Goal: Task Accomplishment & Management: Manage account settings

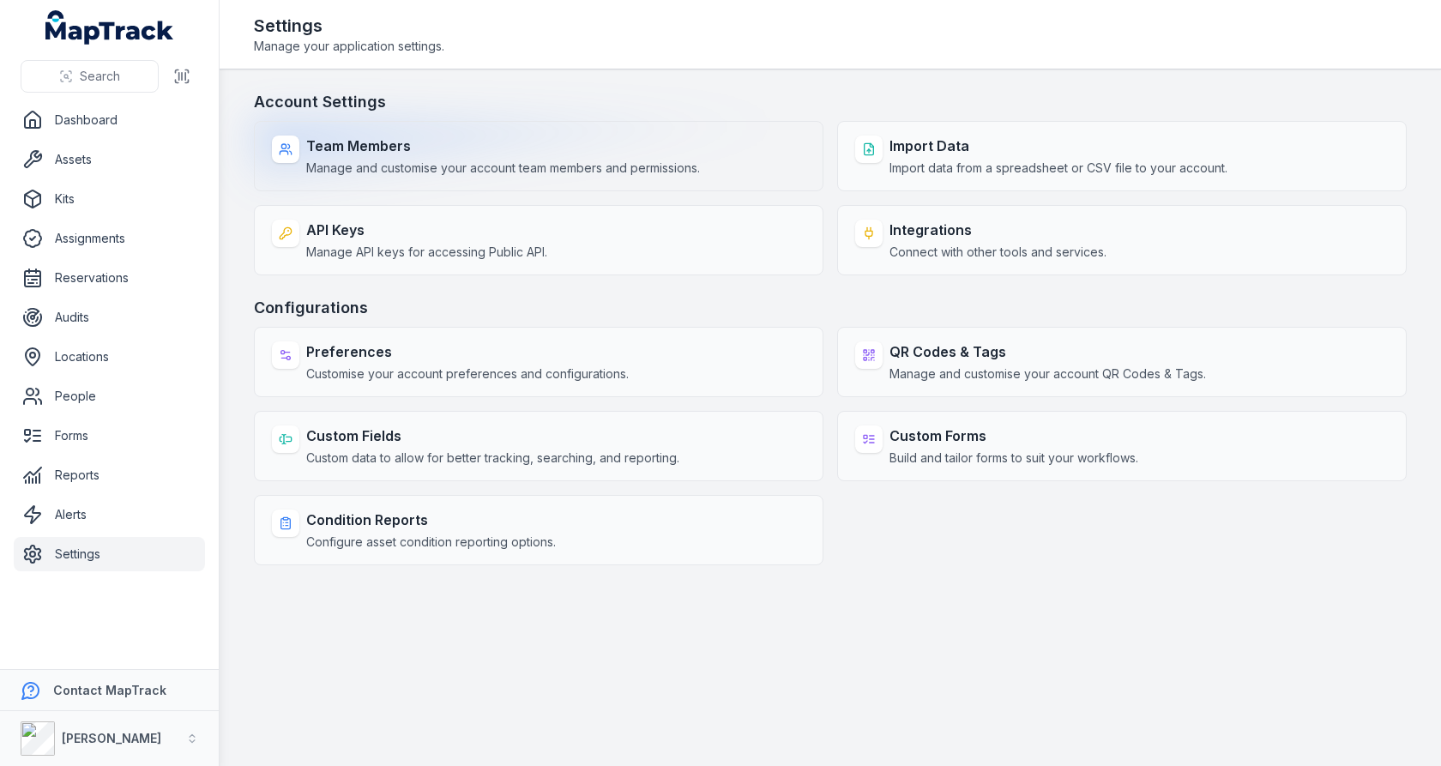
click at [615, 148] on strong "Team Members" at bounding box center [503, 146] width 394 height 21
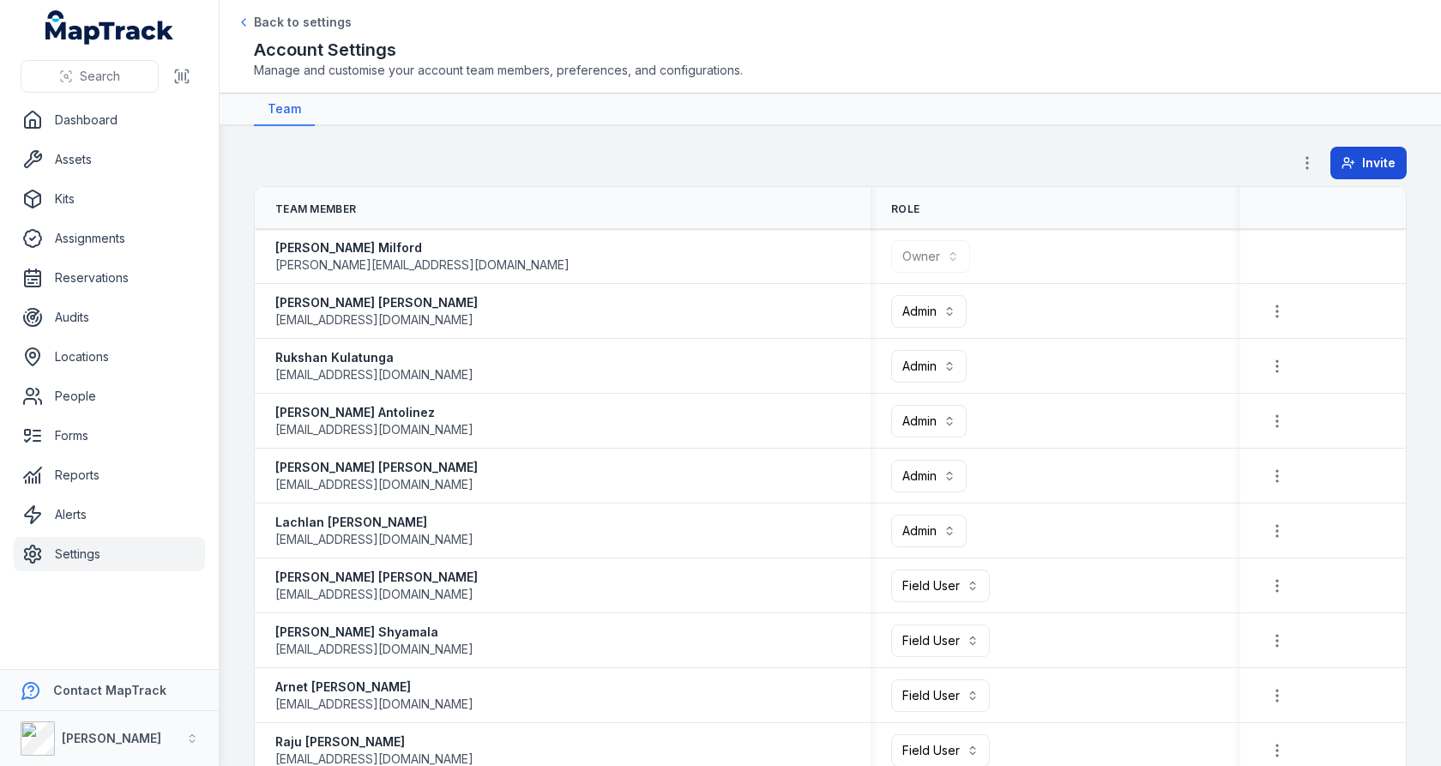
click at [1375, 160] on span "Invite" at bounding box center [1379, 162] width 33 height 17
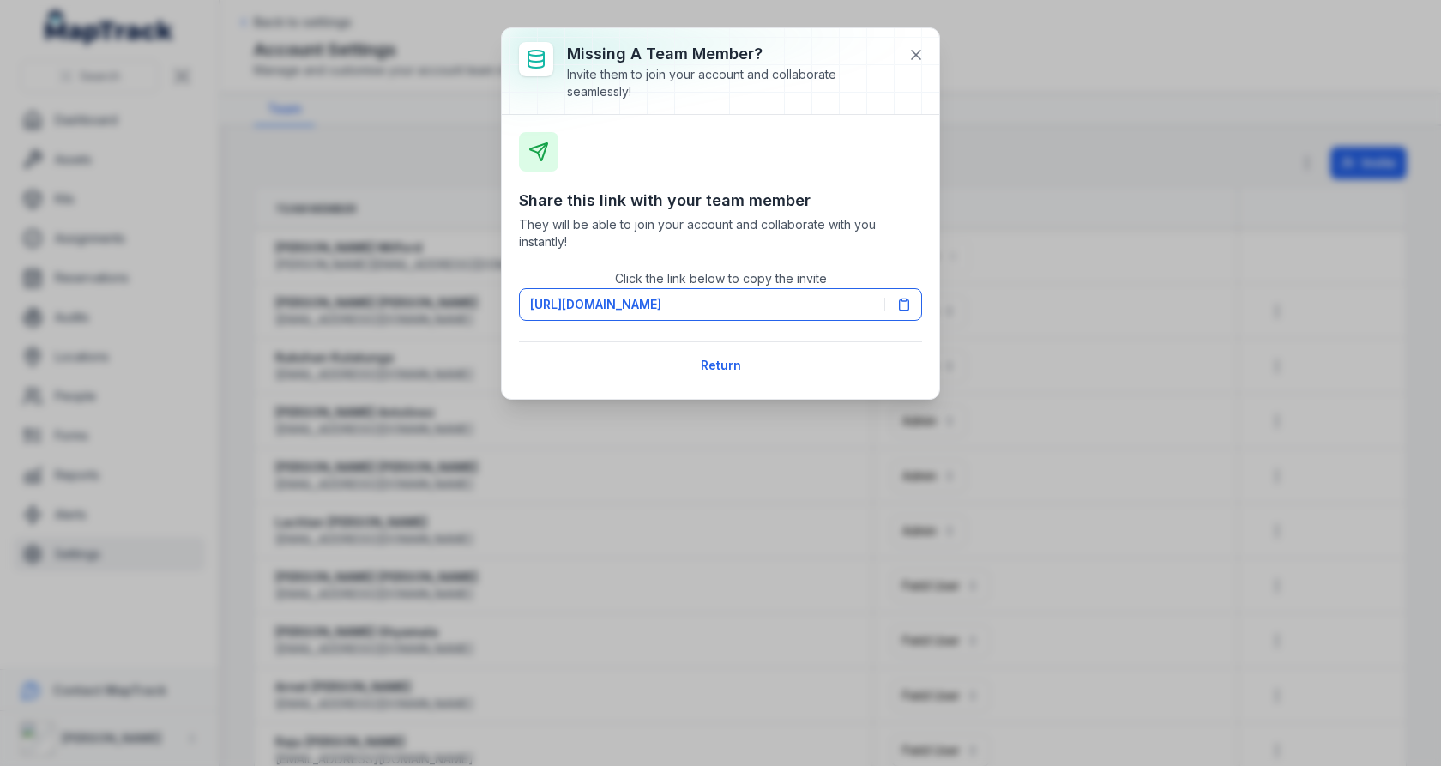
click at [923, 305] on div "Share this link with your team member They will be able to join your account an…" at bounding box center [721, 257] width 438 height 284
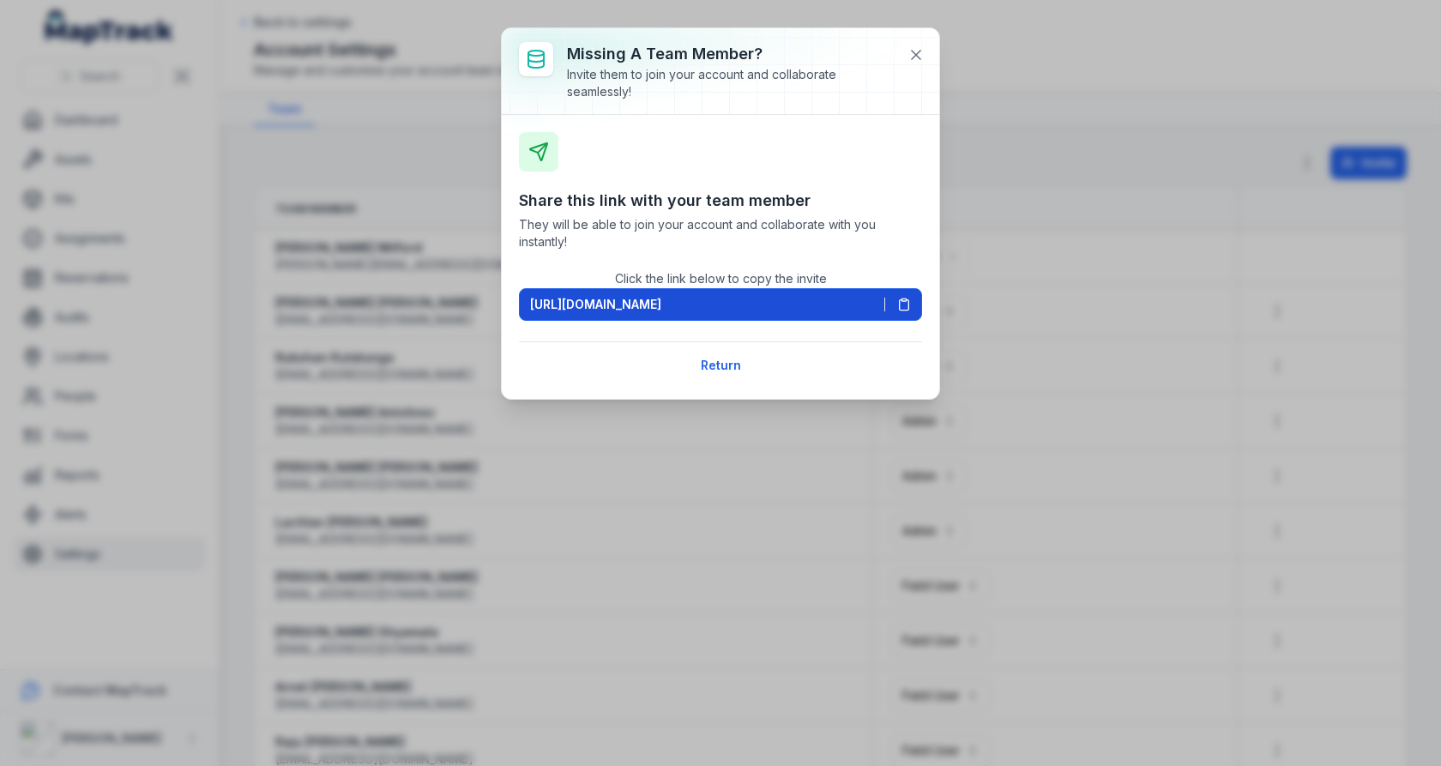
click at [920, 305] on button "[URL][DOMAIN_NAME]" at bounding box center [720, 304] width 403 height 33
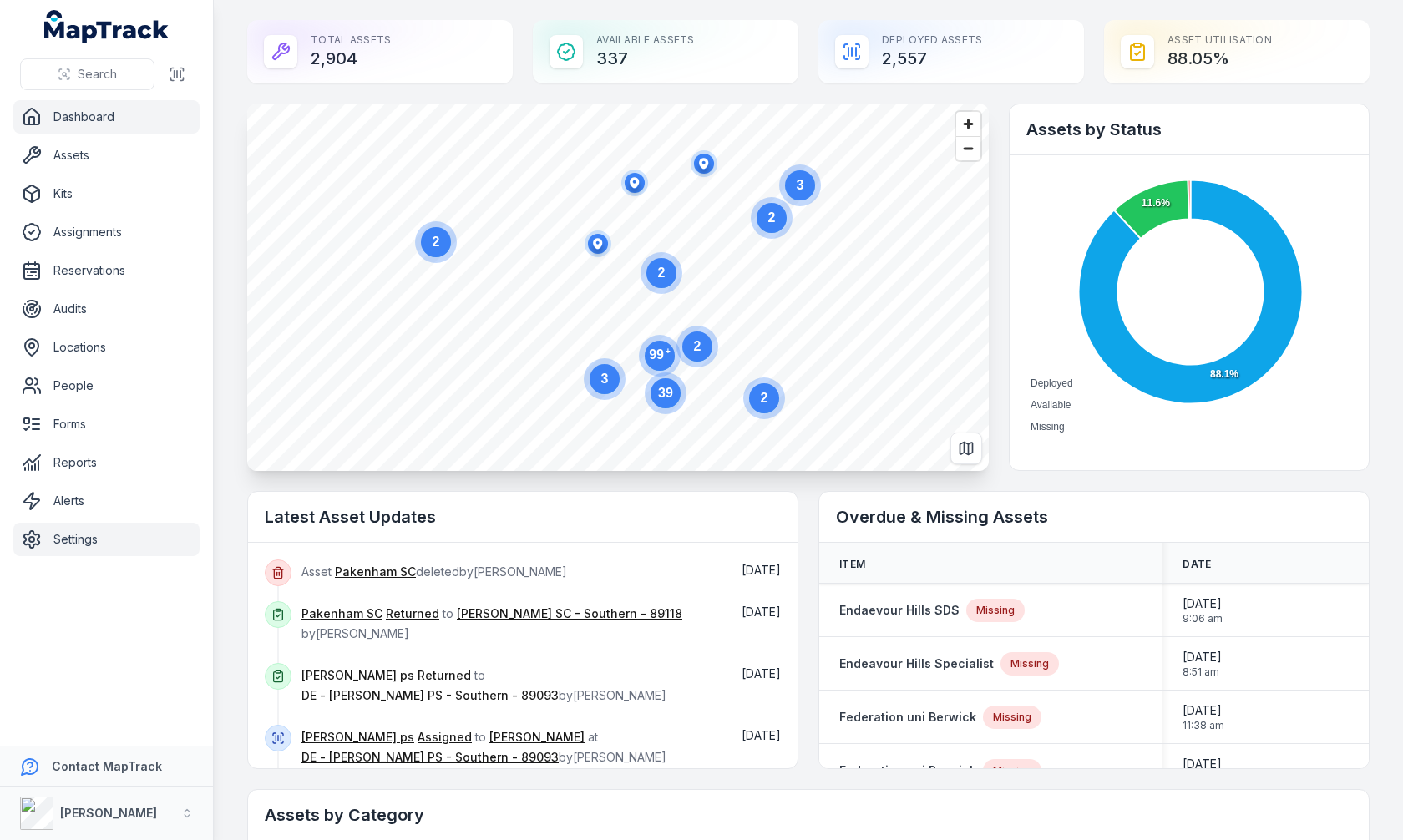
click at [92, 539] on link "Settings" at bounding box center [106, 539] width 186 height 33
click at [135, 676] on nav "Dashboard Assets Kits Assignments Reservations Audits Locations People Forms Re…" at bounding box center [106, 422] width 213 height 645
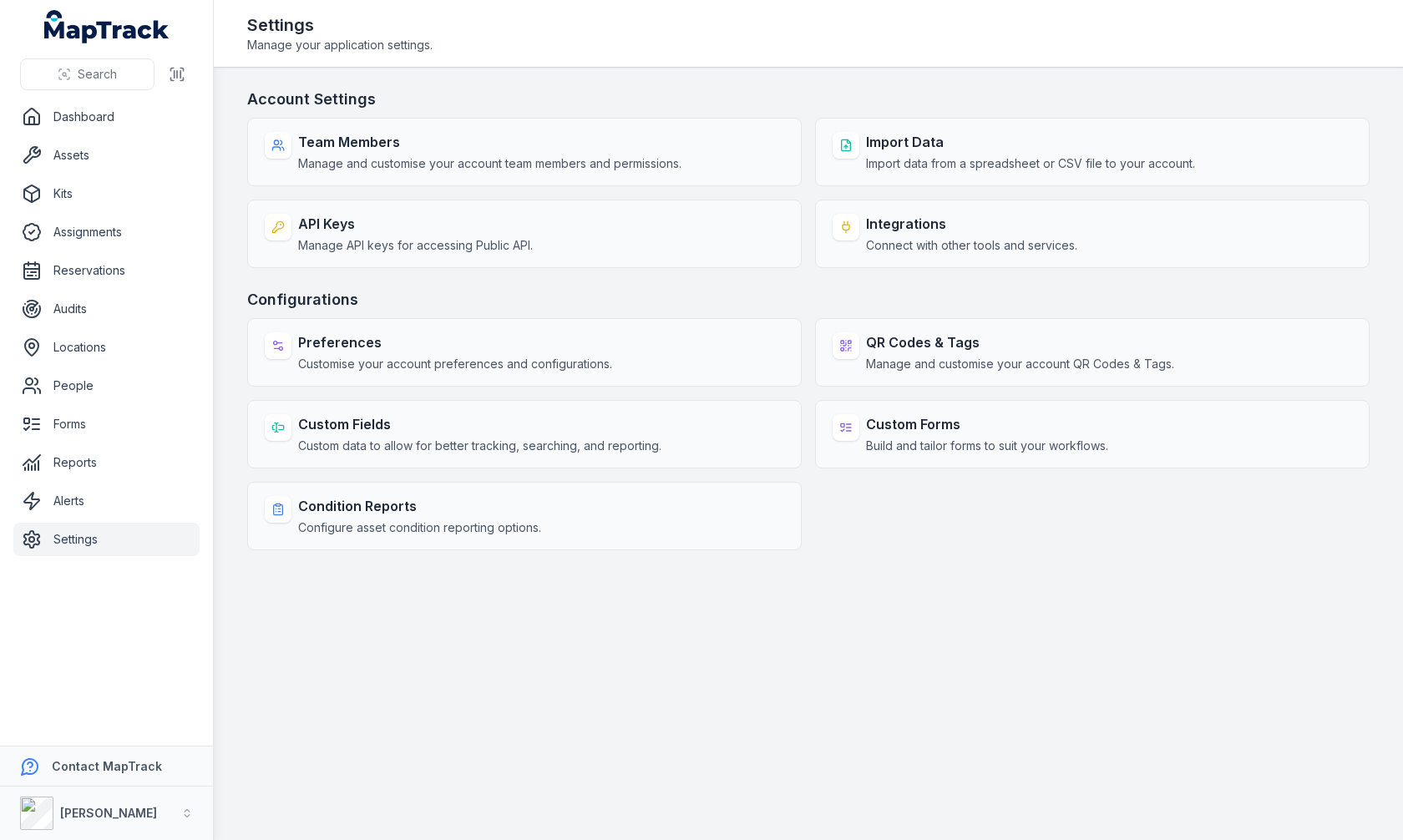
click at [770, 96] on h3 "Account Settings" at bounding box center [808, 99] width 1123 height 23
click at [820, 82] on main "Account Settings Team Members Manage and customise your account team members an…" at bounding box center [809, 455] width 1190 height 773
click at [642, 288] on h3 "Configurations" at bounding box center [808, 300] width 1123 height 23
click at [804, 288] on h3 "Configurations" at bounding box center [808, 300] width 1123 height 23
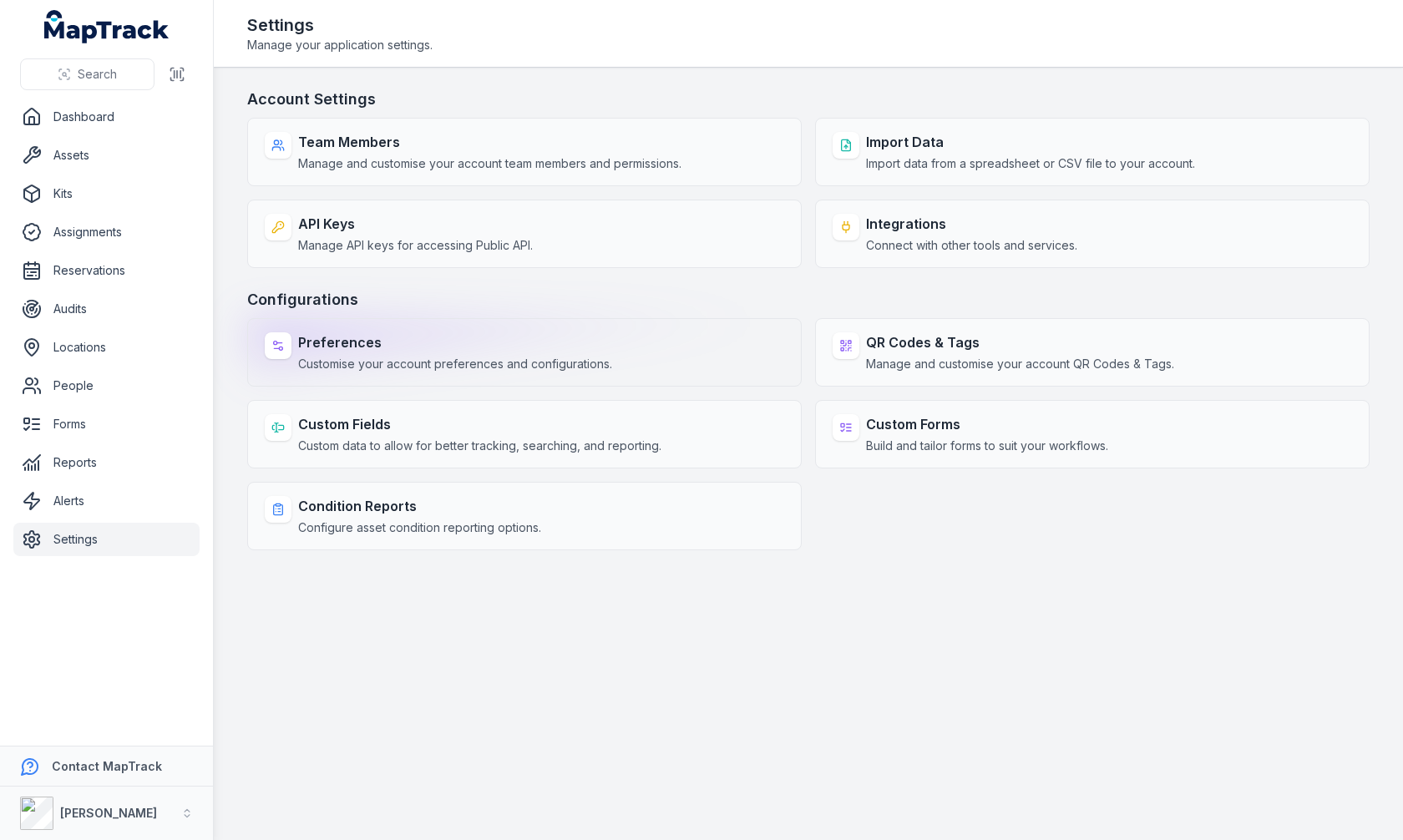
click at [637, 350] on div "Preferences Customise your account preferences and configurations." at bounding box center [525, 352] width 555 height 68
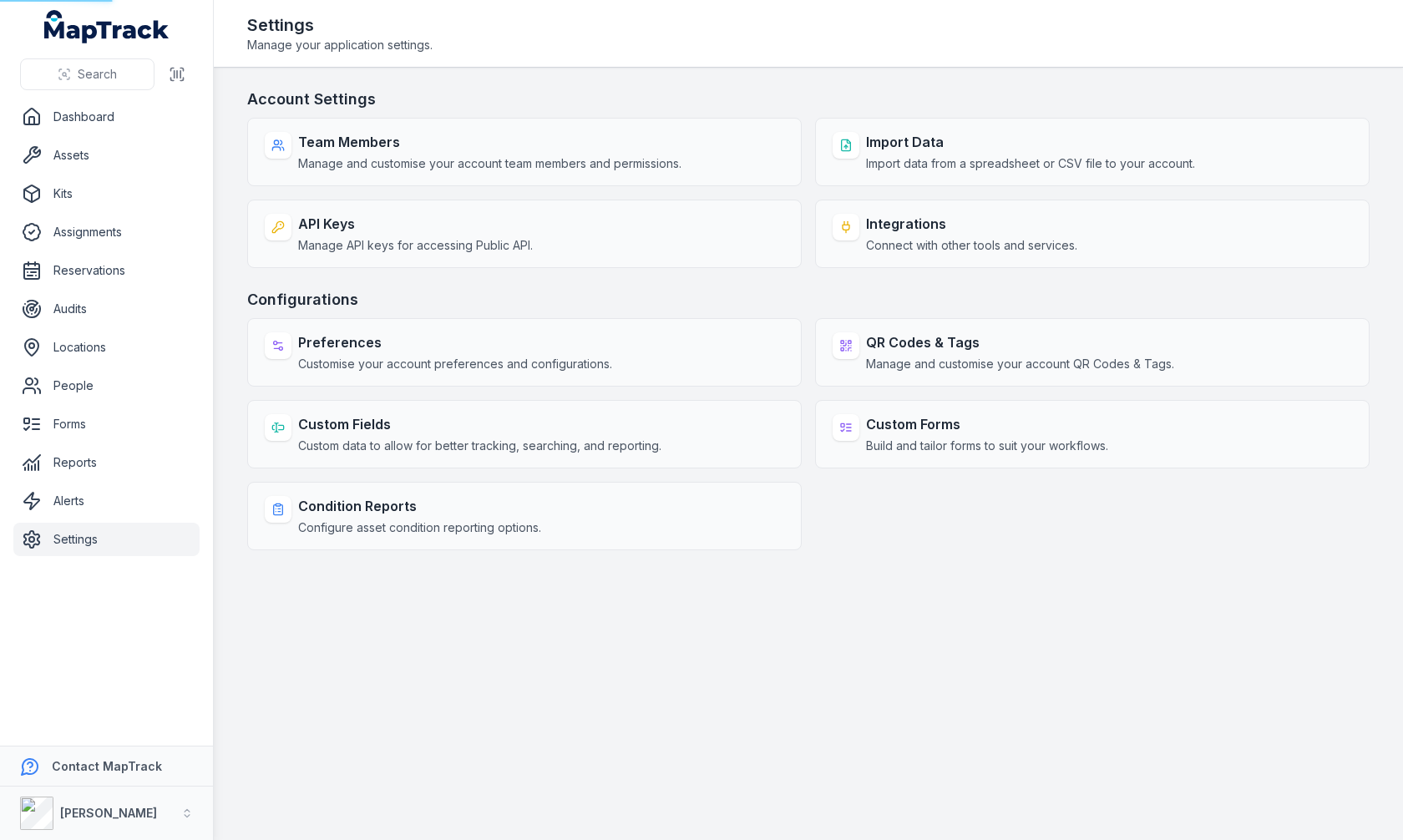
click at [704, 308] on h3 "Configurations" at bounding box center [808, 300] width 1123 height 23
select select "***"
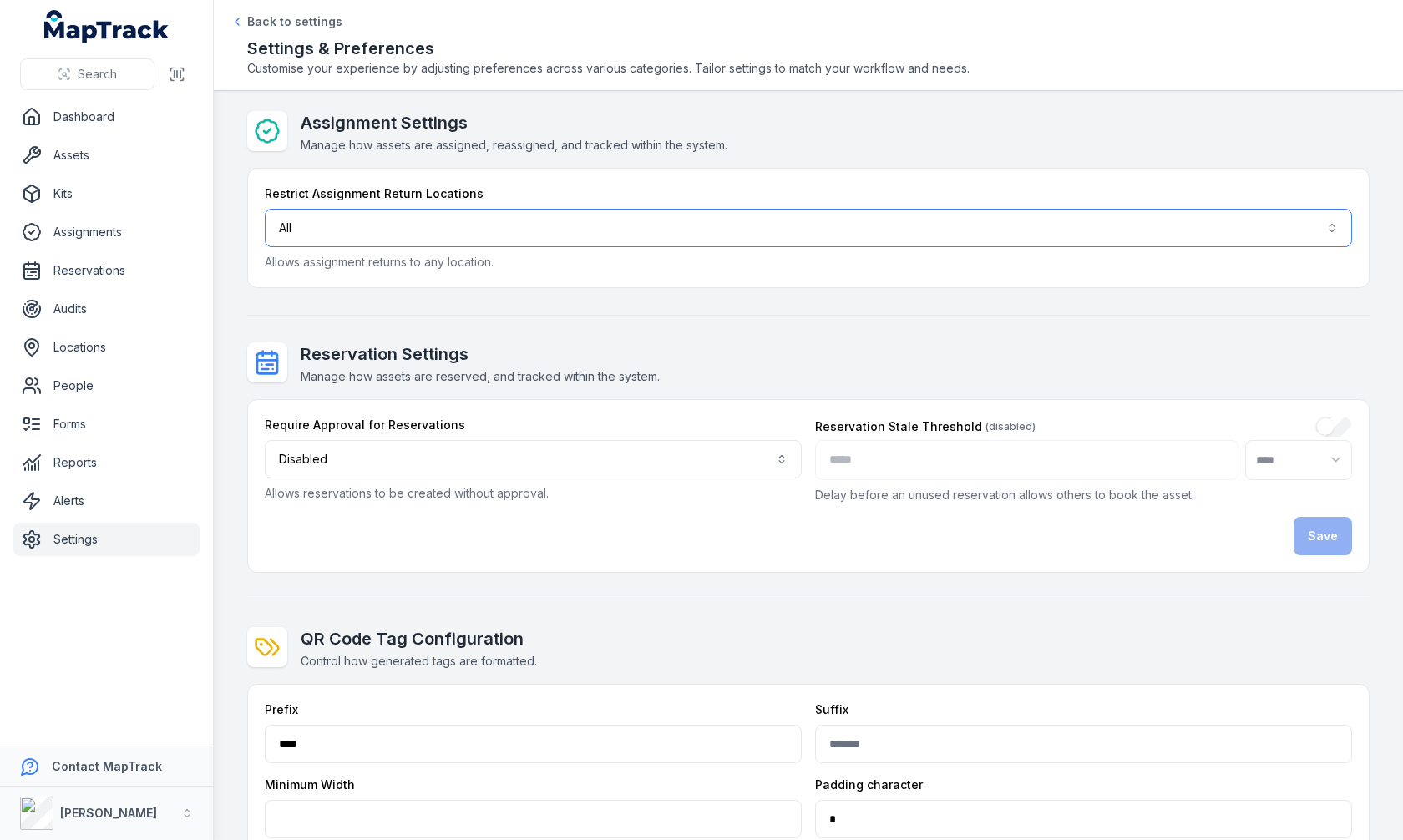
click at [740, 237] on button "All ***" at bounding box center [808, 228] width 1088 height 38
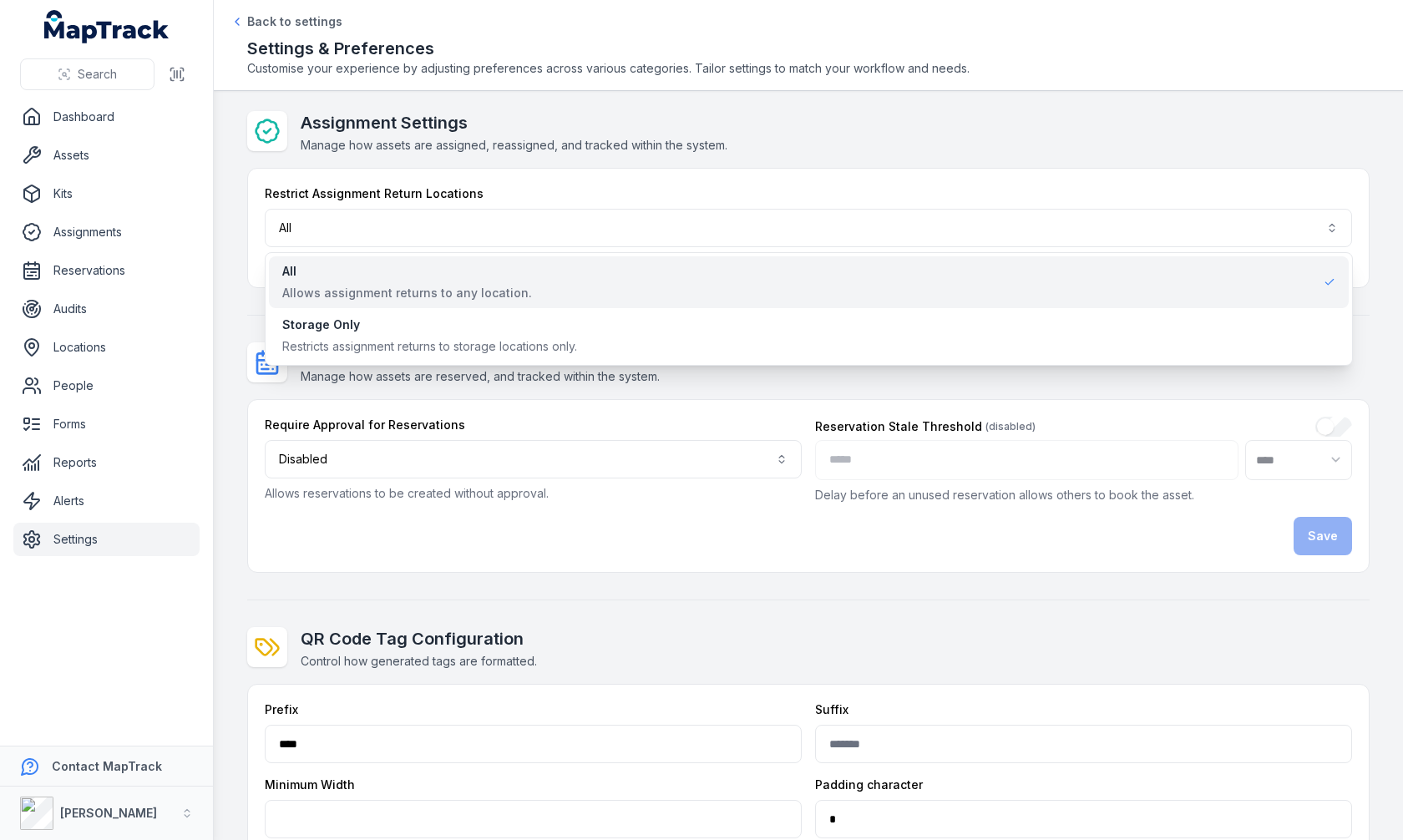
click at [623, 414] on div "Assignment Settings Manage how assets are assigned, reassigned, and tracked wit…" at bounding box center [808, 575] width 1123 height 929
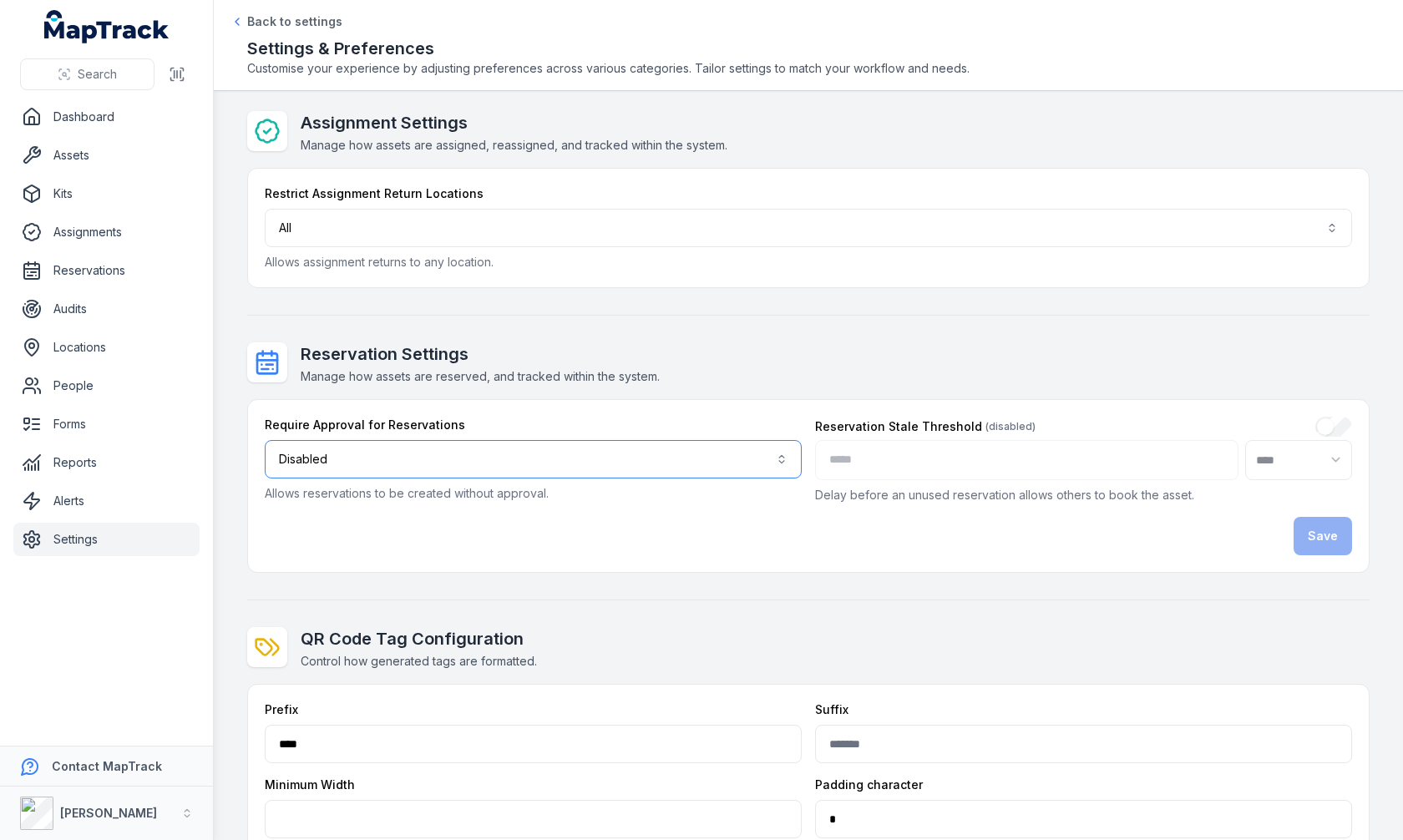
click at [612, 449] on button "Disabled ********" at bounding box center [534, 458] width 537 height 38
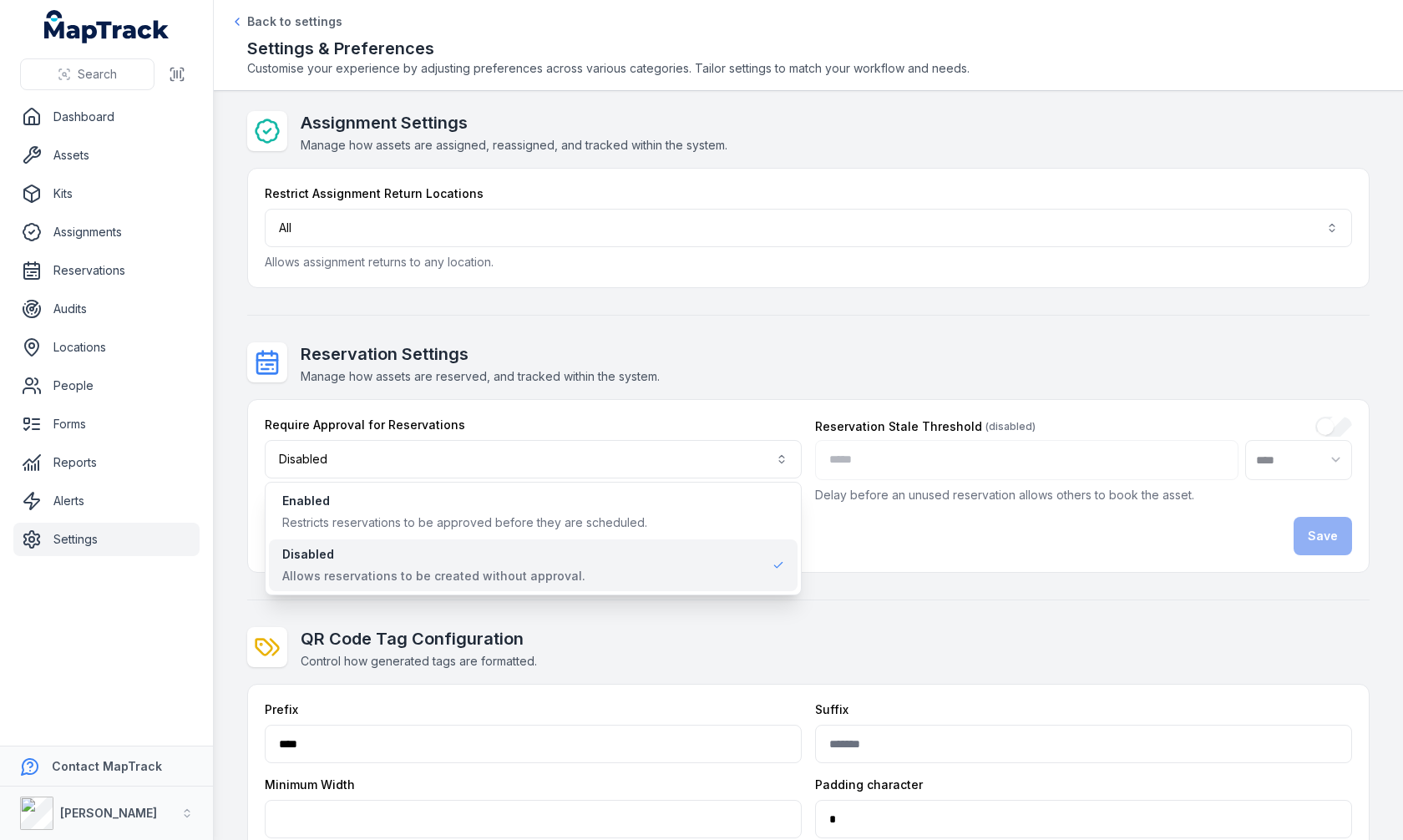
click at [685, 380] on div "Reservation Settings Manage how assets are reserved, and tracked within the sys…" at bounding box center [808, 457] width 1123 height 231
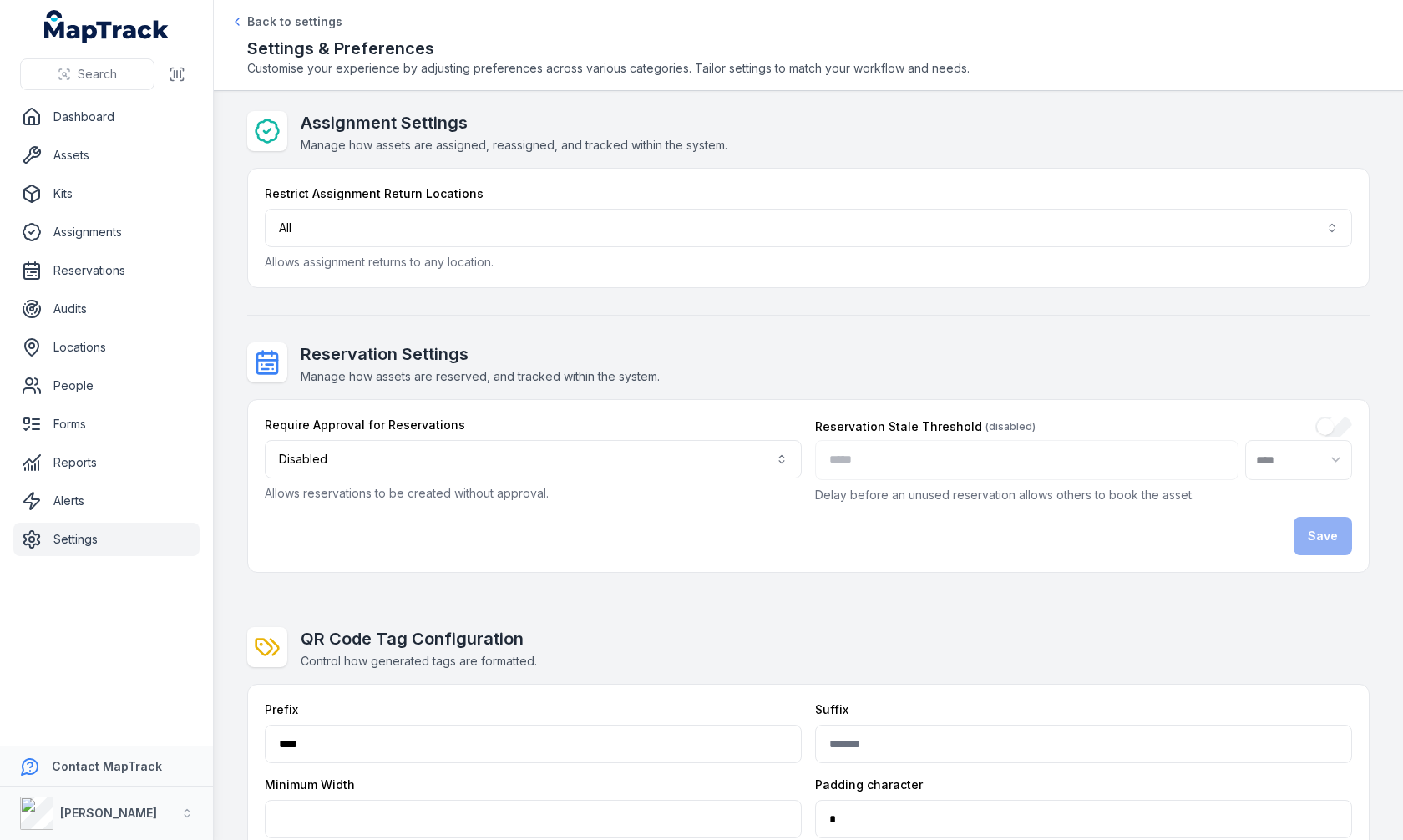
click at [176, 560] on nav "Dashboard Assets Kits Assignments Reservations Audits Locations People Forms Re…" at bounding box center [106, 422] width 213 height 645
click at [173, 547] on link "Settings" at bounding box center [106, 539] width 186 height 33
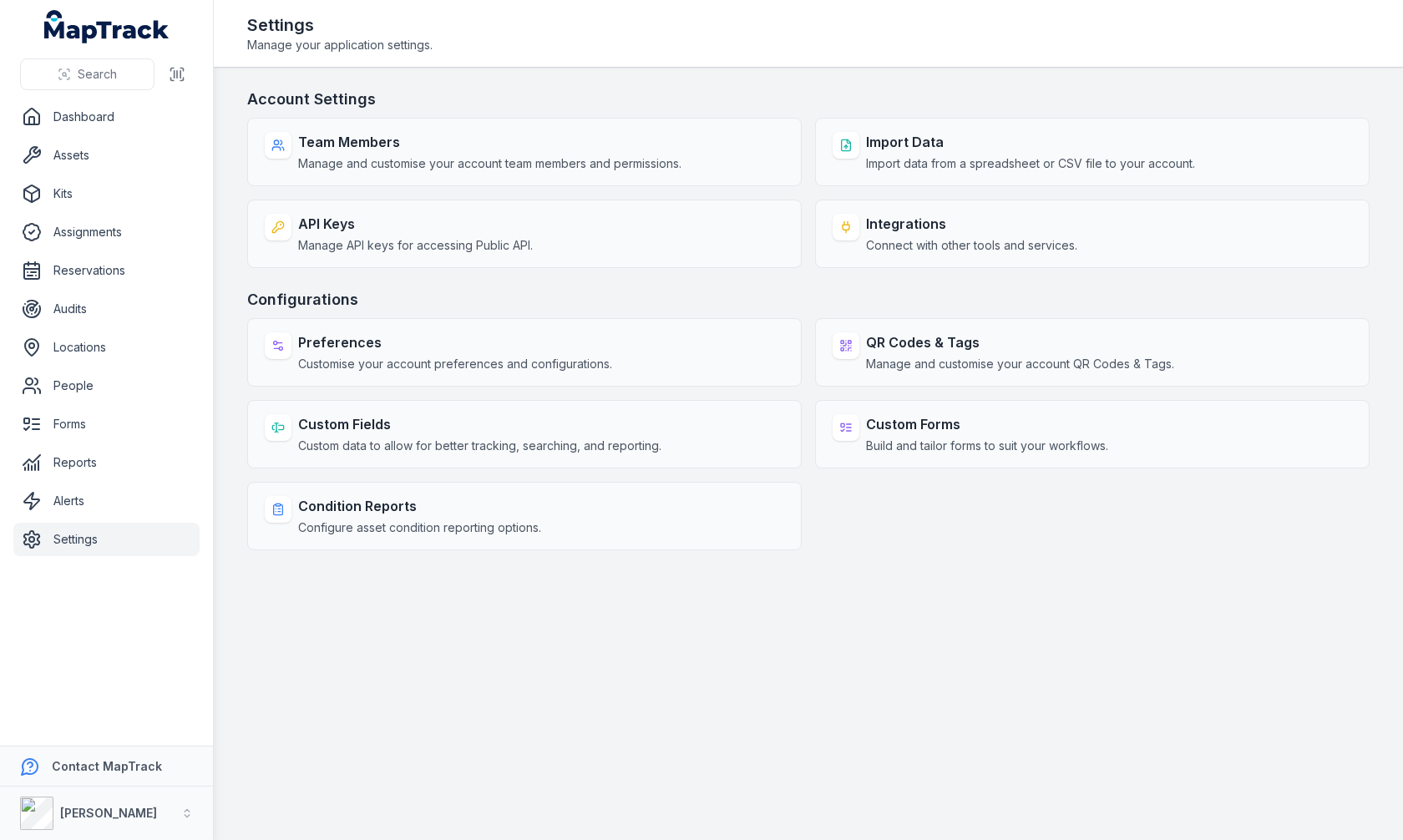
click at [807, 297] on h3 "Configurations" at bounding box center [808, 300] width 1123 height 23
click at [86, 550] on link "Settings" at bounding box center [106, 539] width 186 height 33
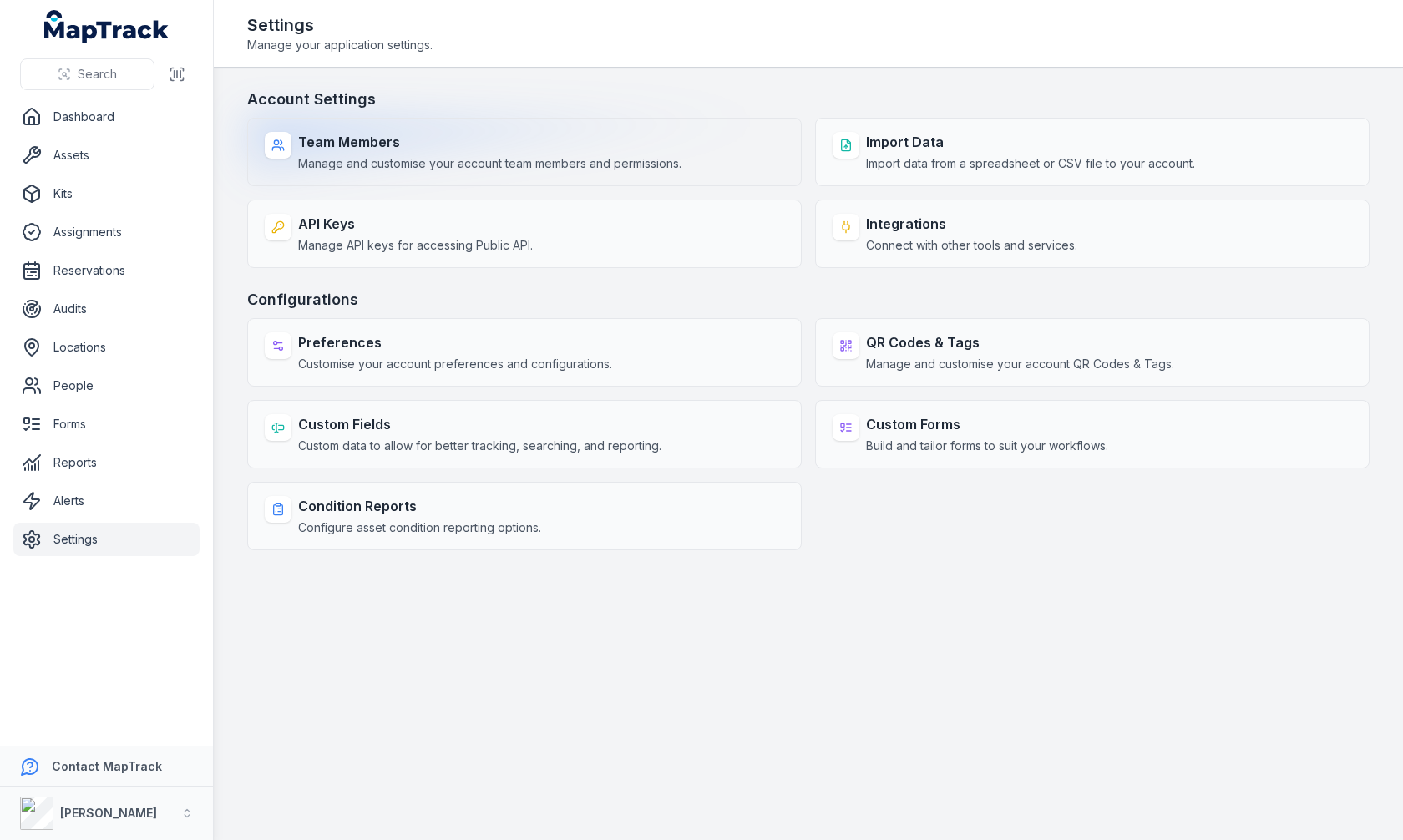
click at [513, 179] on div "Team Members Manage and customise your account team members and permissions." at bounding box center [525, 152] width 555 height 68
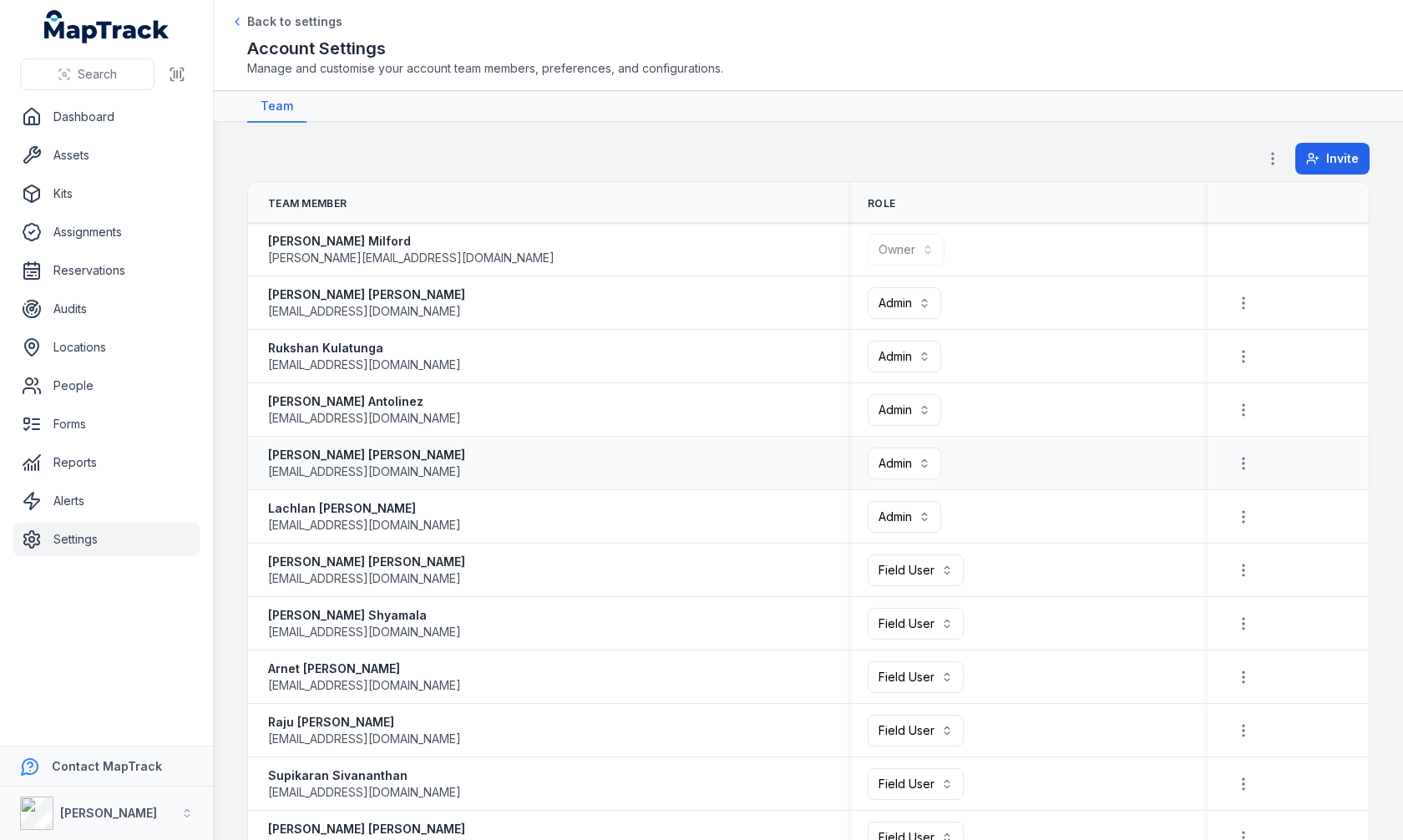
click at [679, 465] on div "Tatiana Maldonado tatianamaldonado@menziesgroup.com.au" at bounding box center [547, 463] width 560 height 33
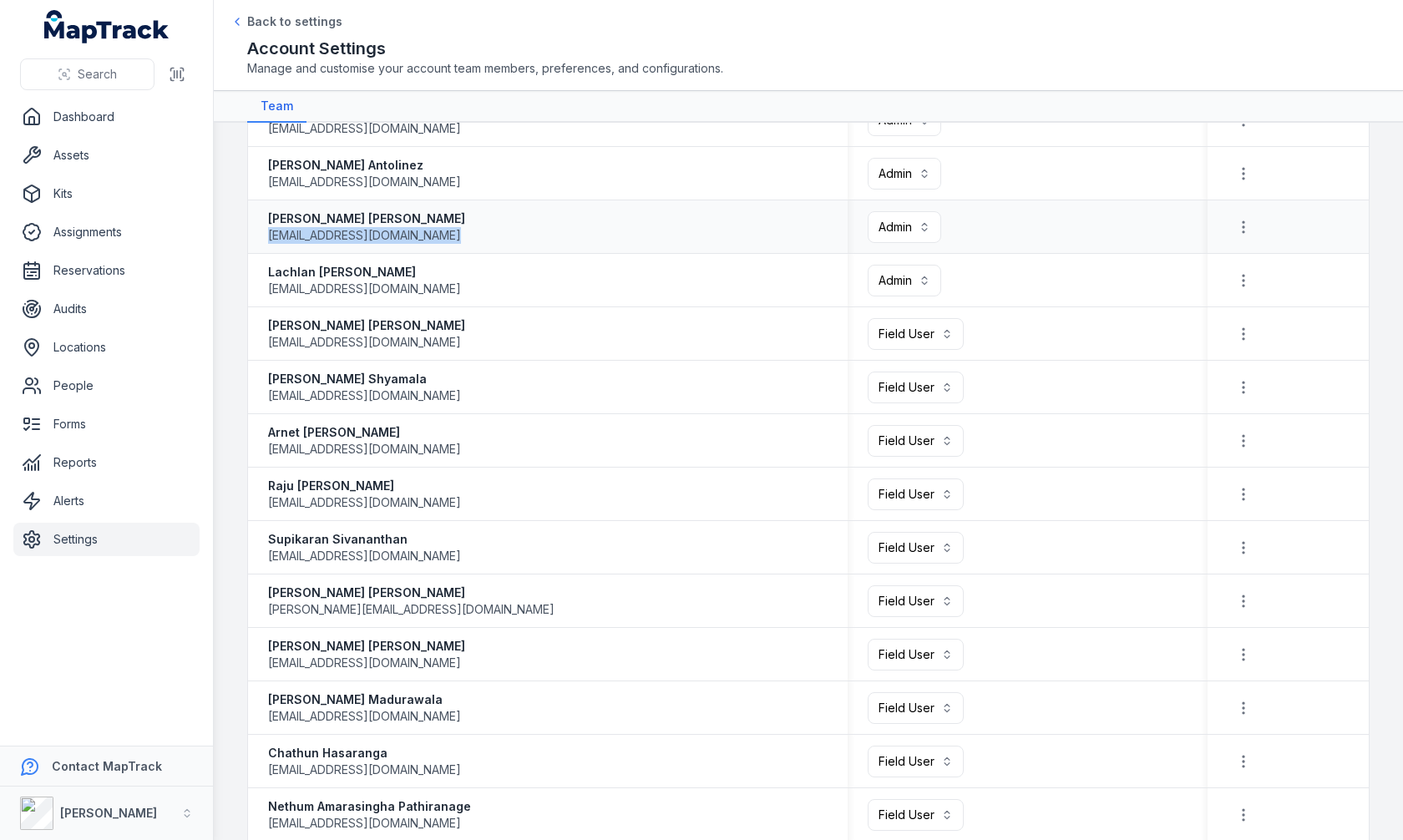
scroll to position [259, 0]
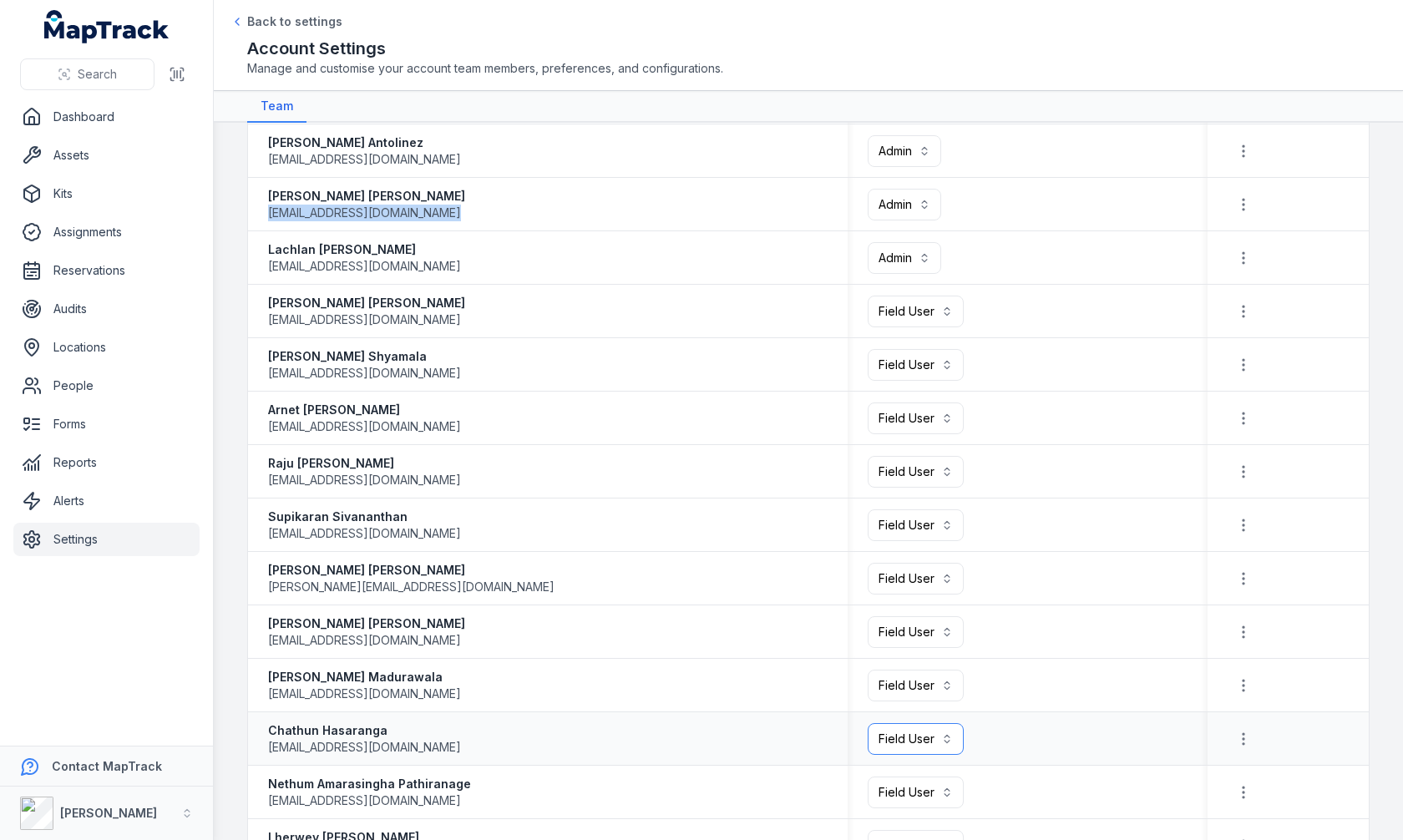
click at [946, 749] on button "Field User ******" at bounding box center [915, 739] width 96 height 32
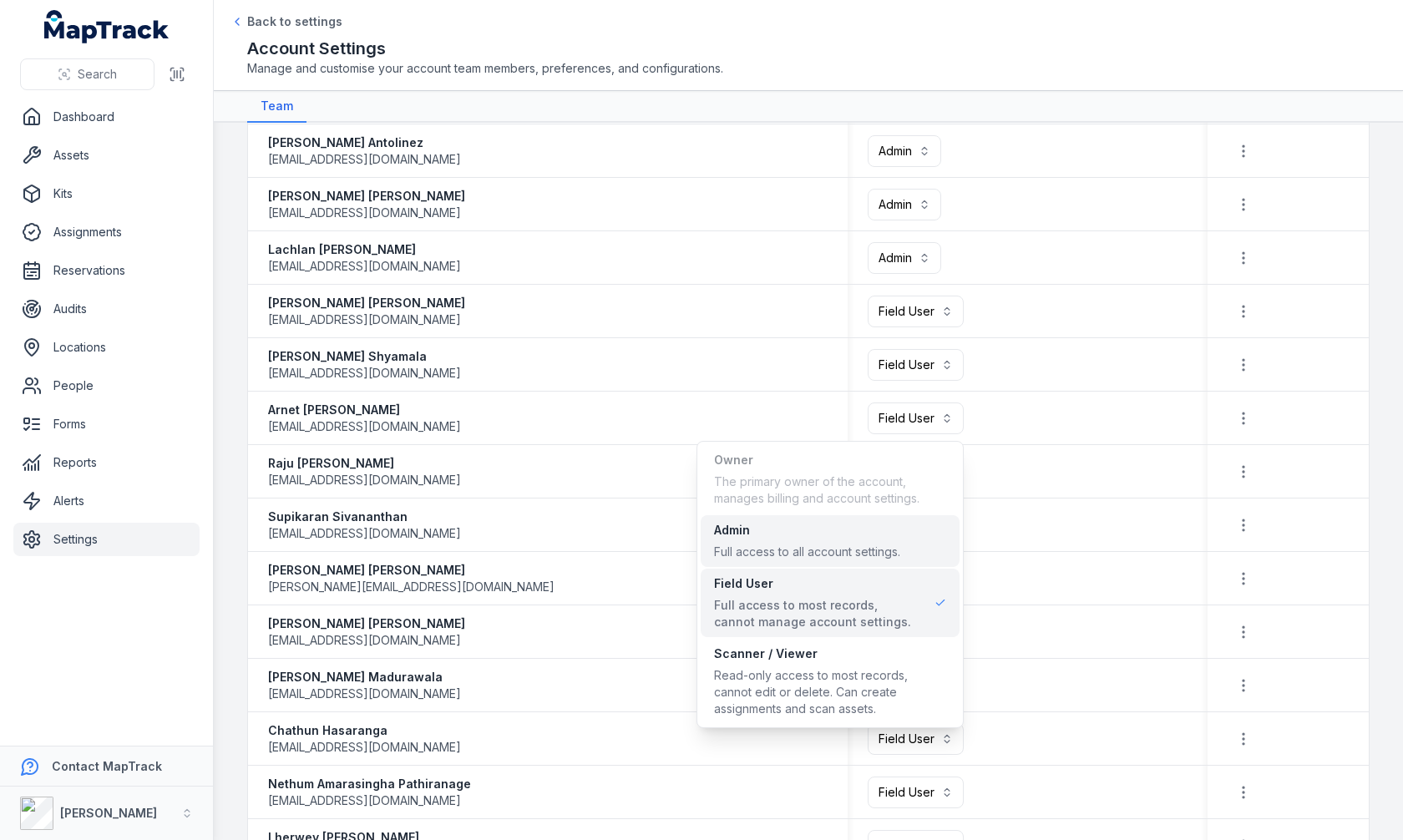
click at [846, 524] on div "Admin" at bounding box center [807, 530] width 186 height 17
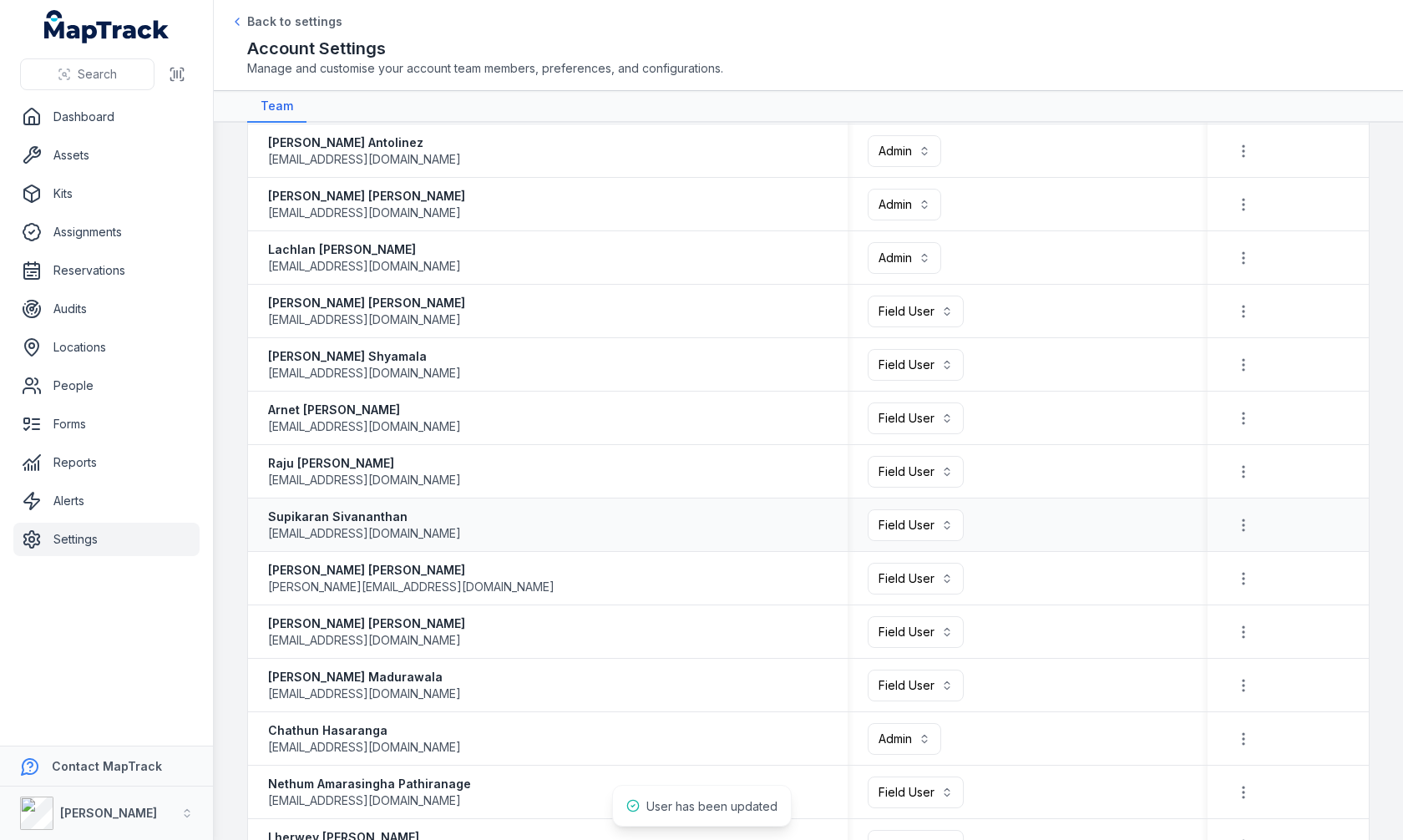
click at [650, 511] on div "Supikaran Sivananthan subikaranslt@gmail.com" at bounding box center [547, 526] width 560 height 33
